Goal: Task Accomplishment & Management: Complete application form

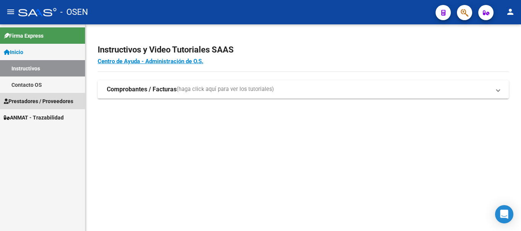
click at [31, 103] on span "Prestadores / Proveedores" at bounding box center [38, 101] width 69 height 8
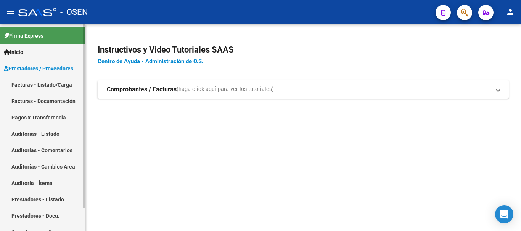
click at [40, 118] on link "Pagos x Transferencia" at bounding box center [42, 117] width 85 height 16
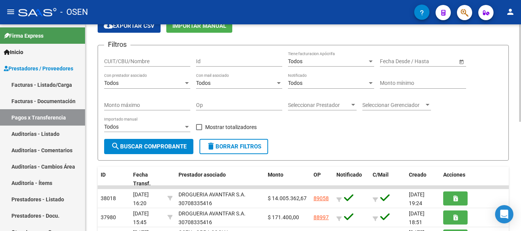
scroll to position [76, 0]
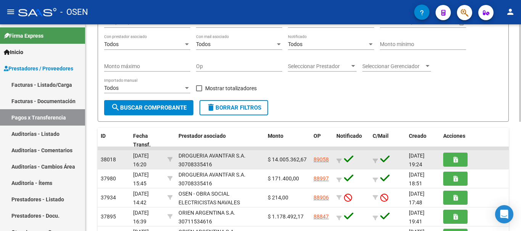
click at [319, 159] on link "89058" at bounding box center [320, 160] width 15 height 6
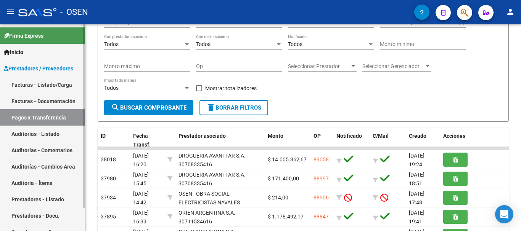
click at [38, 84] on link "Facturas - Listado/Carga" at bounding box center [42, 85] width 85 height 16
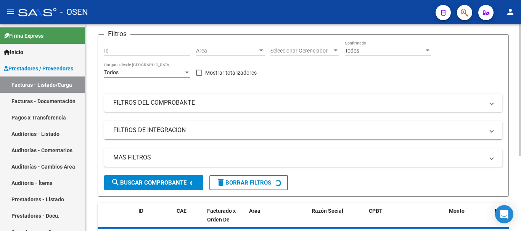
scroll to position [76, 0]
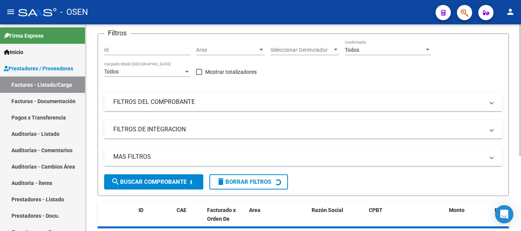
click at [327, 107] on mat-expansion-panel-header "FILTROS DEL COMPROBANTE" at bounding box center [303, 102] width 398 height 18
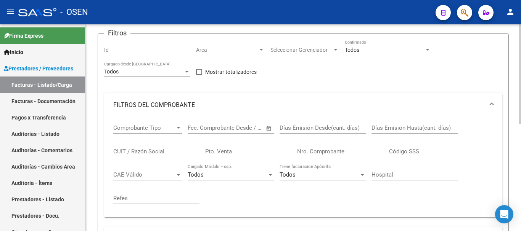
click at [328, 151] on input "Nro. Comprobante" at bounding box center [340, 151] width 86 height 7
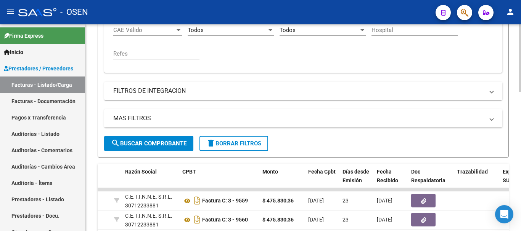
scroll to position [177, 0]
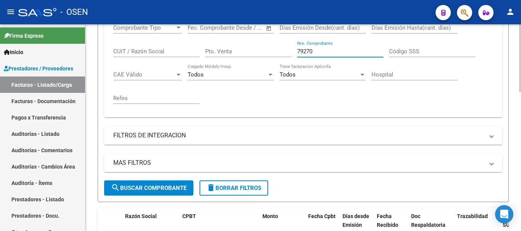
click at [332, 50] on input "79270" at bounding box center [340, 51] width 86 height 7
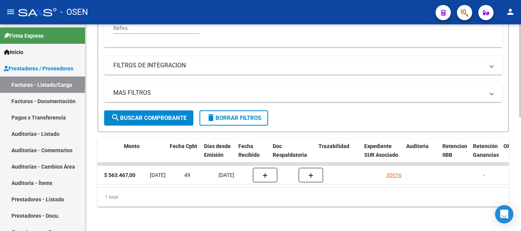
scroll to position [0, 325]
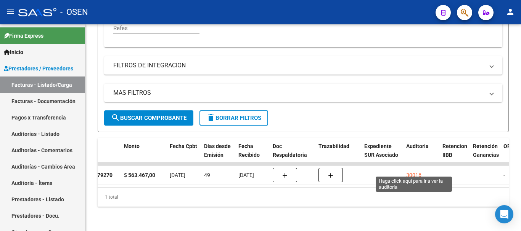
type input "79270"
click at [415, 171] on div "30016" at bounding box center [413, 175] width 15 height 9
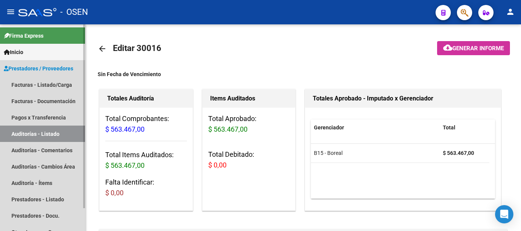
click at [53, 69] on span "Prestadores / Proveedores" at bounding box center [38, 68] width 69 height 8
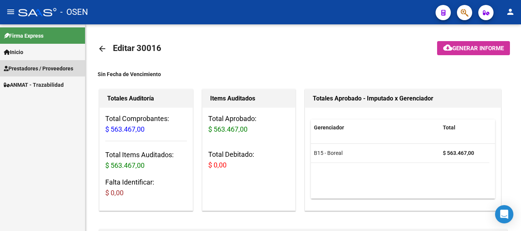
click at [56, 68] on span "Prestadores / Proveedores" at bounding box center [38, 68] width 69 height 8
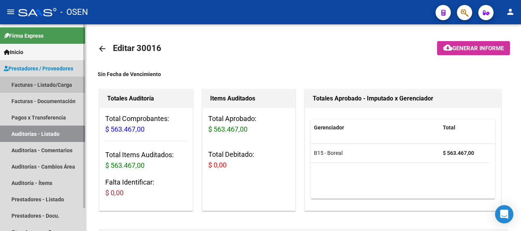
drag, startPoint x: 56, startPoint y: 83, endPoint x: 66, endPoint y: 83, distance: 10.7
click at [56, 83] on link "Facturas - Listado/Carga" at bounding box center [42, 85] width 85 height 16
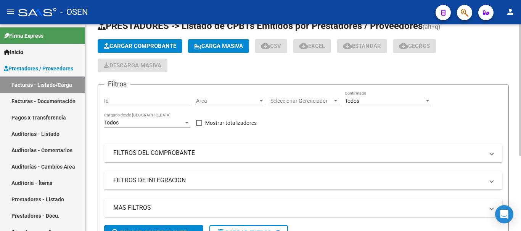
scroll to position [38, 0]
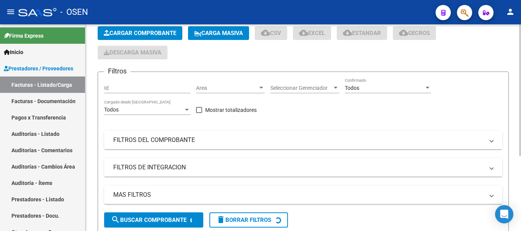
click at [357, 140] on mat-panel-title "FILTROS DEL COMPROBANTE" at bounding box center [298, 140] width 371 height 8
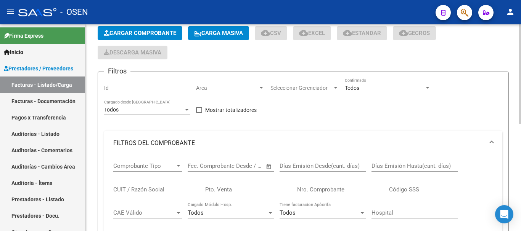
click at [334, 188] on input "Nro. Comprobante" at bounding box center [340, 189] width 86 height 7
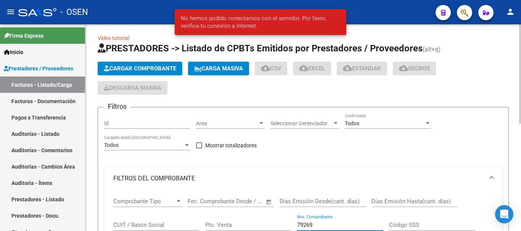
scroll to position [0, 0]
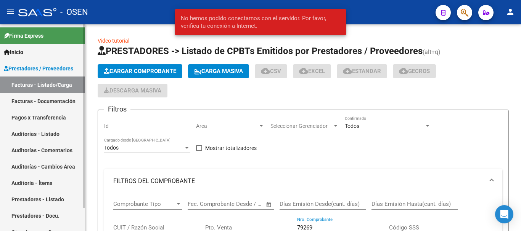
type input "79269"
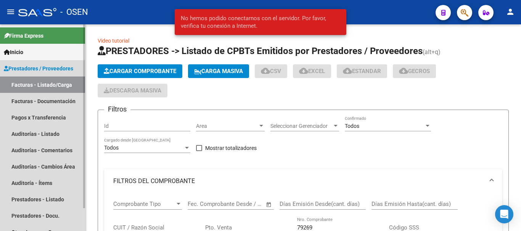
click at [58, 88] on link "Facturas - Listado/Carga" at bounding box center [42, 85] width 85 height 16
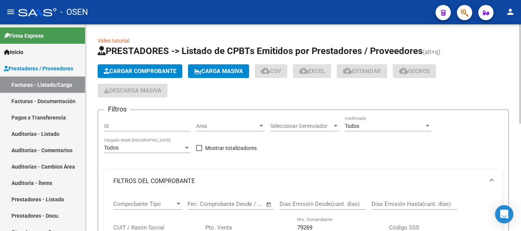
click at [154, 71] on span "Cargar Comprobante" at bounding box center [140, 71] width 72 height 7
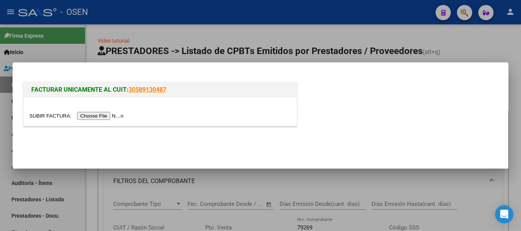
click at [98, 117] on input "file" at bounding box center [77, 116] width 96 height 8
